Goal: Task Accomplishment & Management: Complete application form

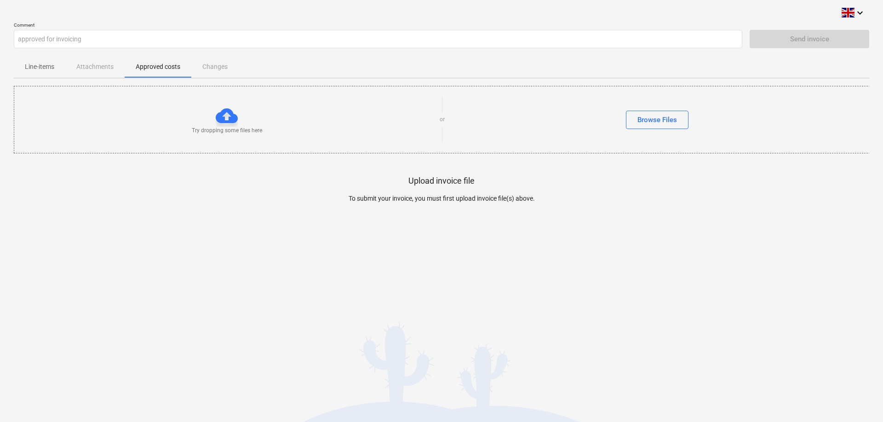
drag, startPoint x: 171, startPoint y: 209, endPoint x: 193, endPoint y: 177, distance: 38.6
click at [171, 210] on div at bounding box center [441, 213] width 855 height 18
click at [43, 66] on p "Line-items" at bounding box center [39, 67] width 29 height 10
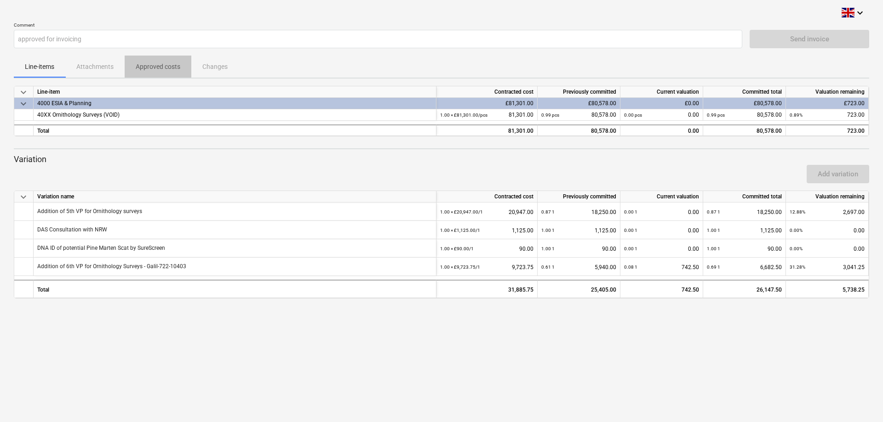
click at [162, 65] on p "Approved costs" at bounding box center [158, 67] width 45 height 10
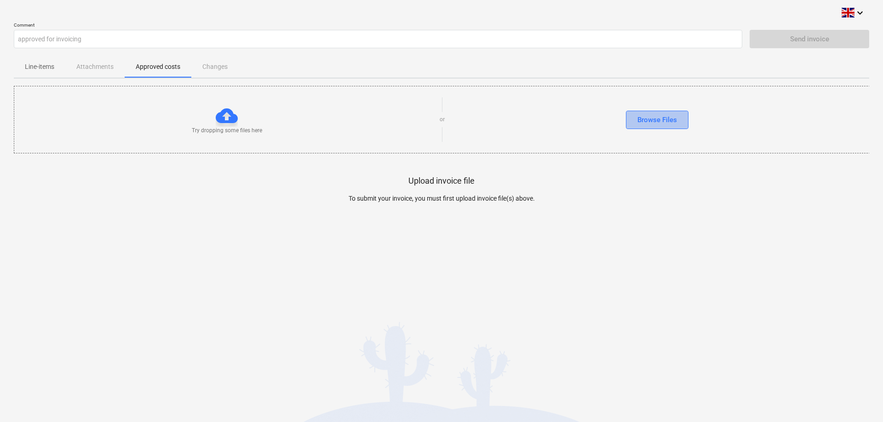
click at [655, 121] on div "Browse Files" at bounding box center [657, 120] width 40 height 12
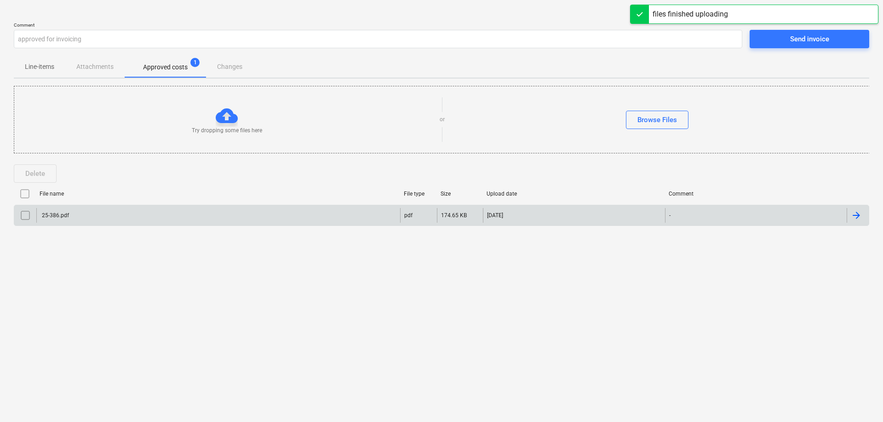
click at [51, 211] on div "25-386.pdf" at bounding box center [218, 215] width 364 height 15
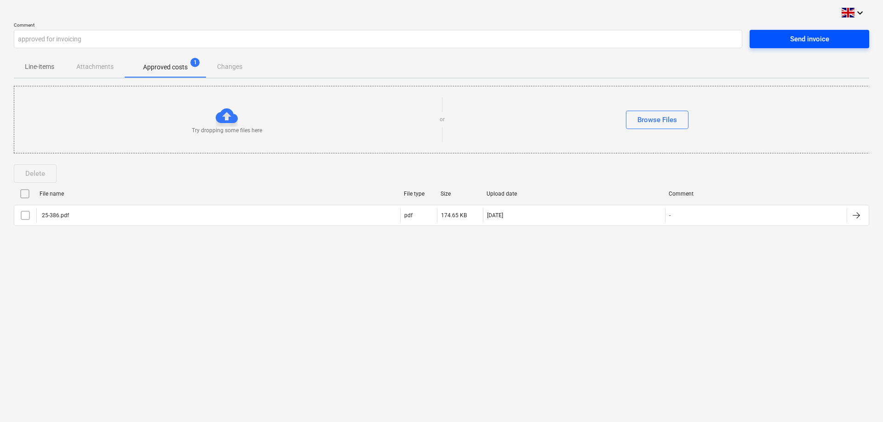
click at [813, 35] on div "Send invoice" at bounding box center [809, 39] width 39 height 12
